Goal: Task Accomplishment & Management: Use online tool/utility

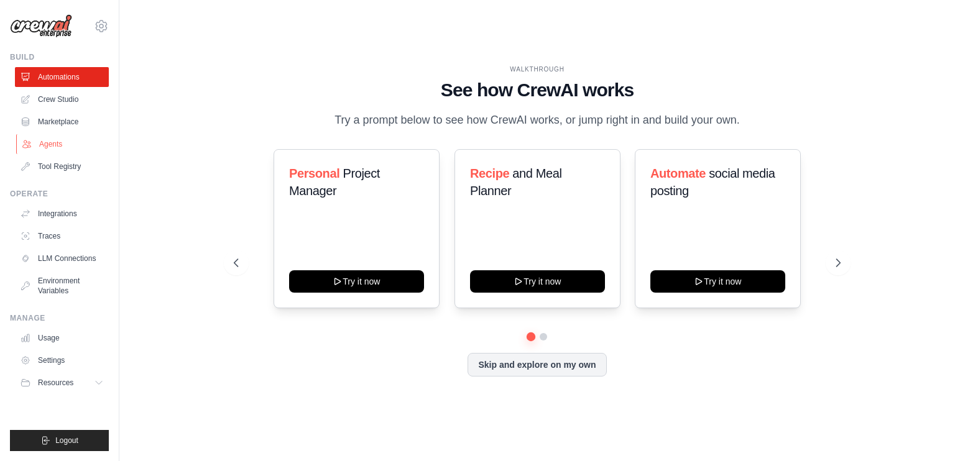
click at [56, 139] on link "Agents" at bounding box center [63, 144] width 94 height 20
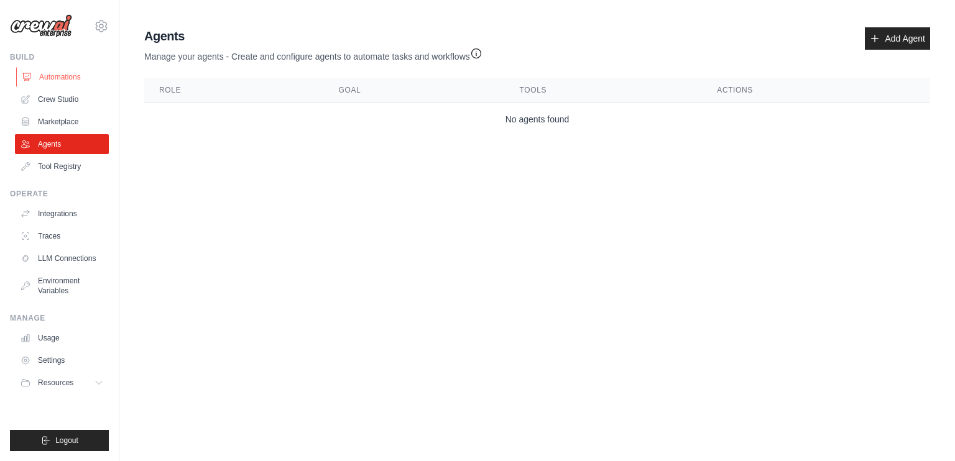
click at [77, 79] on link "Automations" at bounding box center [63, 77] width 94 height 20
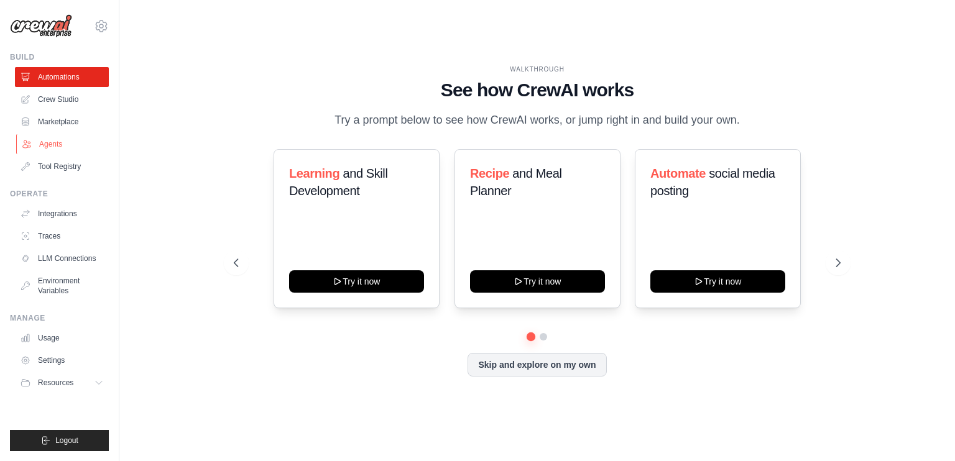
click at [58, 144] on link "Agents" at bounding box center [63, 144] width 94 height 20
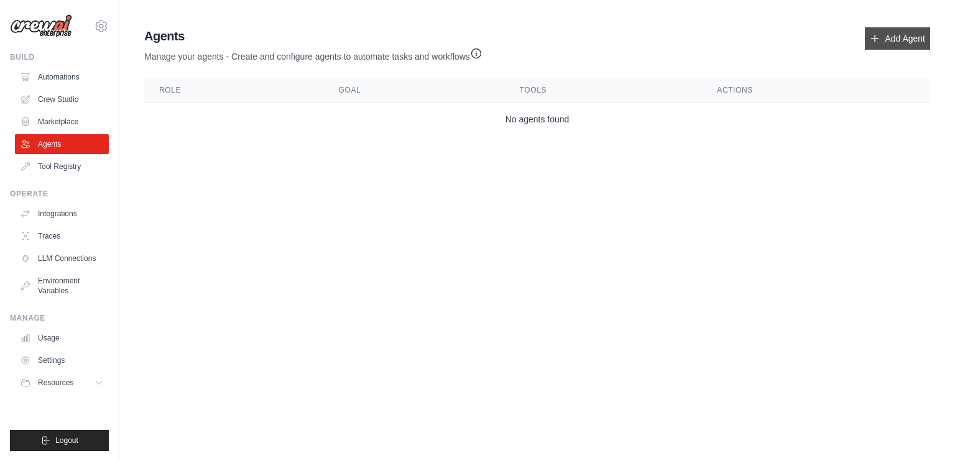
click at [882, 34] on link "Add Agent" at bounding box center [897, 38] width 65 height 22
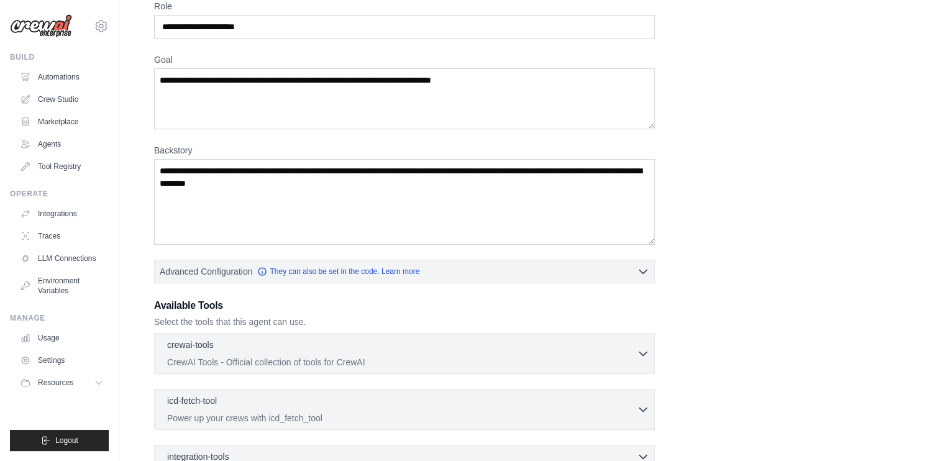
scroll to position [62, 0]
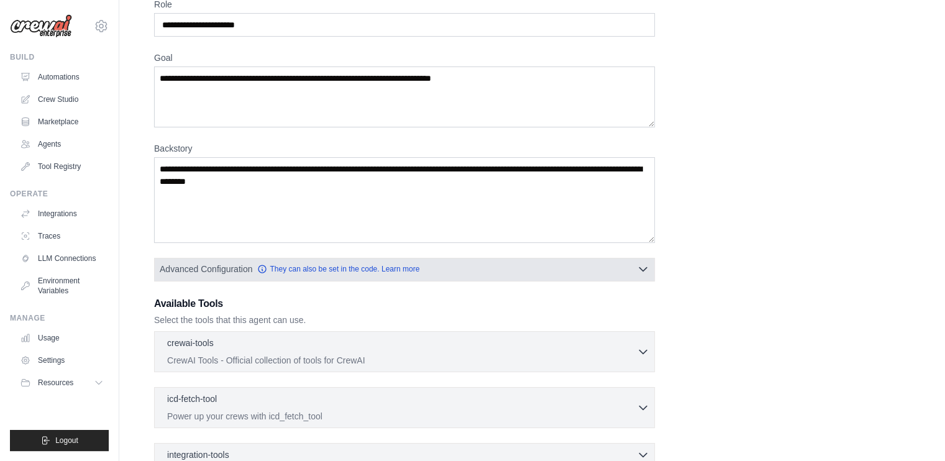
click at [636, 266] on button "Advanced Configuration They can also be set in the code. Learn more" at bounding box center [405, 269] width 500 height 22
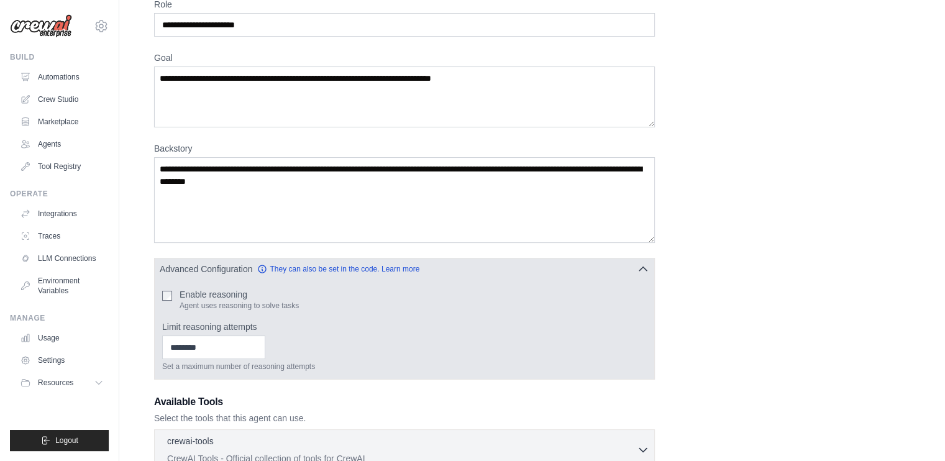
click at [636, 266] on button "Advanced Configuration They can also be set in the code. Learn more" at bounding box center [405, 269] width 500 height 22
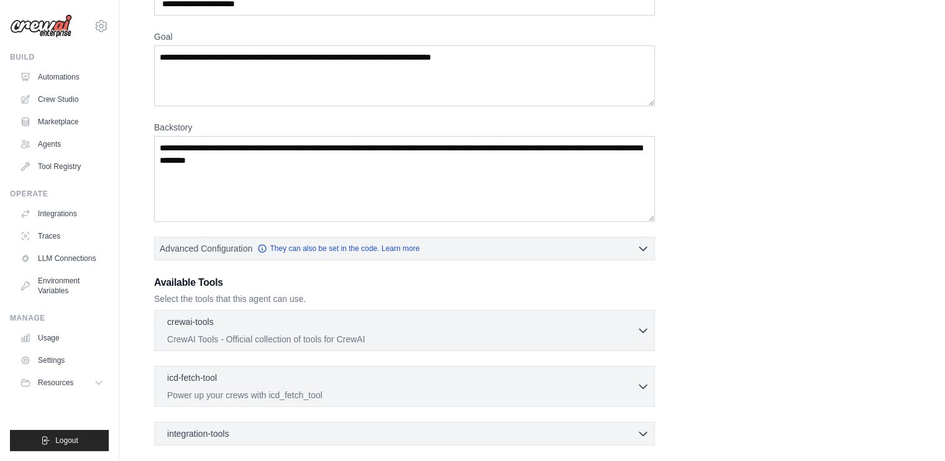
scroll to position [203, 0]
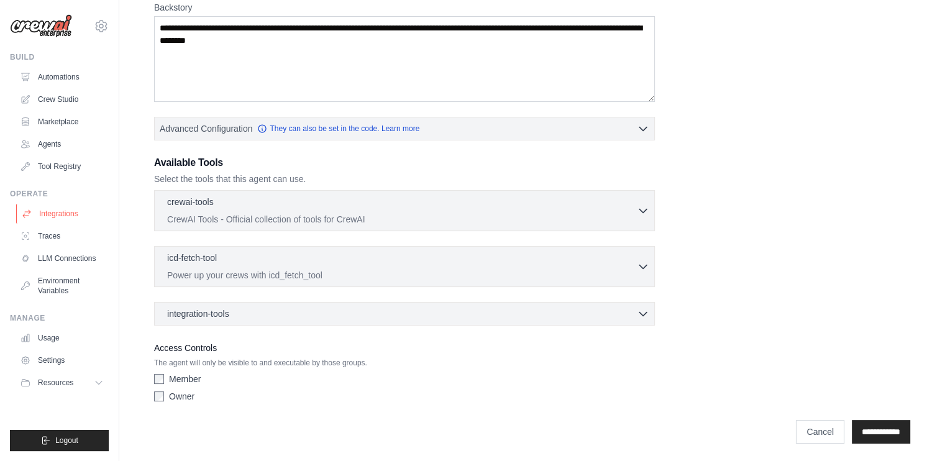
click at [56, 215] on link "Integrations" at bounding box center [63, 214] width 94 height 20
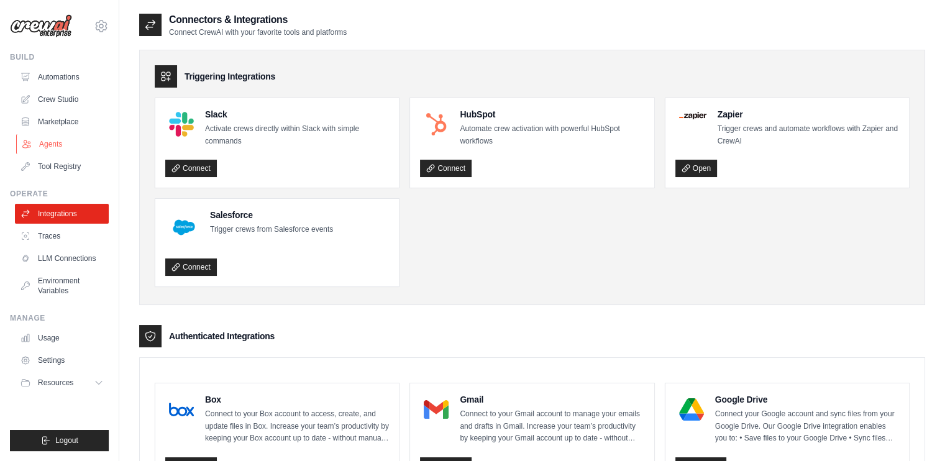
click at [71, 148] on link "Agents" at bounding box center [63, 144] width 94 height 20
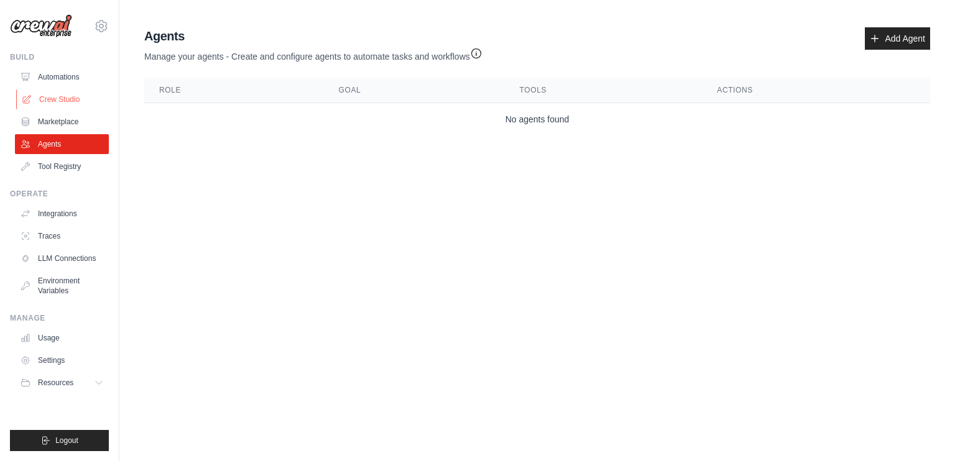
click at [57, 101] on link "Crew Studio" at bounding box center [63, 99] width 94 height 20
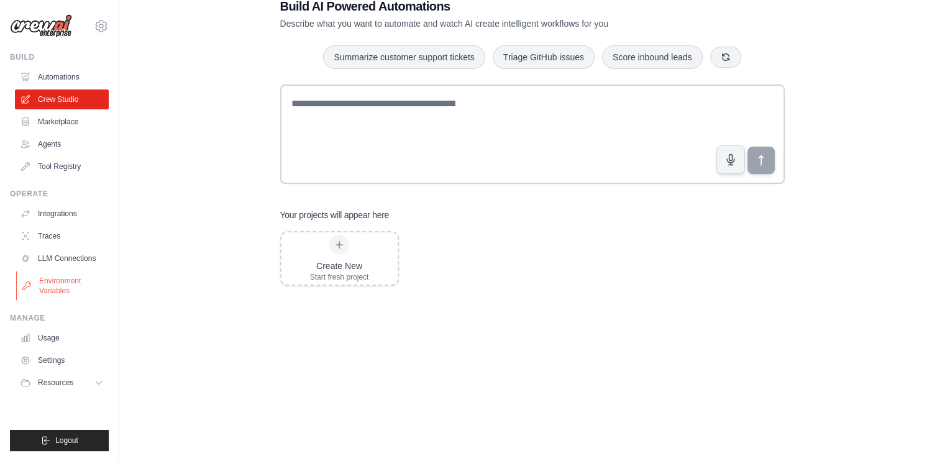
scroll to position [35, 0]
